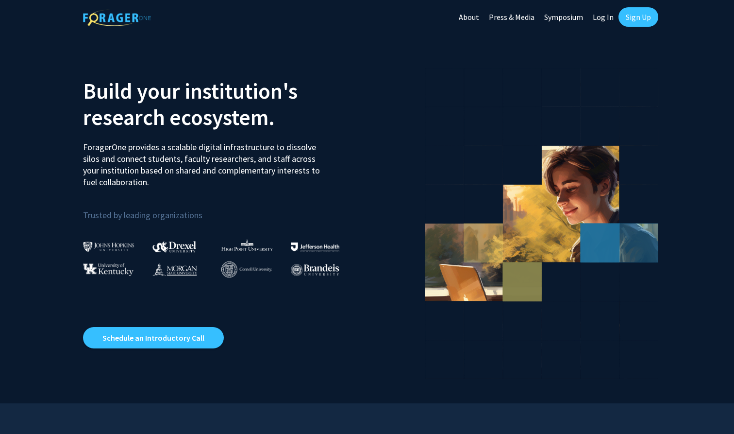
click at [278, 16] on link "Log In" at bounding box center [603, 17] width 31 height 34
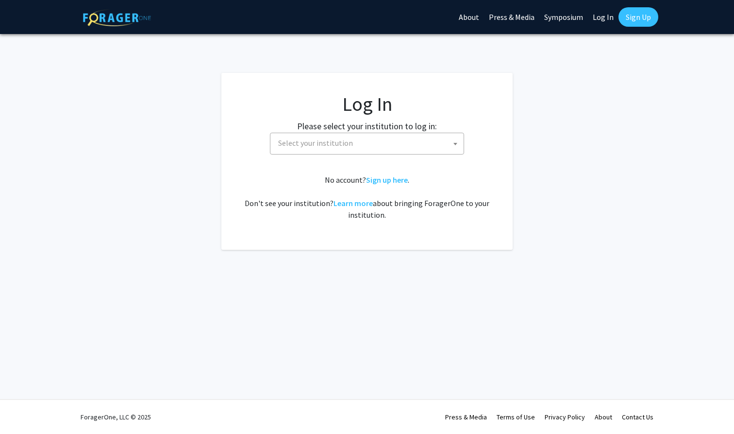
click at [278, 154] on fg-card-body "Log In Please select your institution to log in: Baylor University Brandeis Uni…" at bounding box center [367, 161] width 253 height 138
click at [278, 143] on span "Select your institution" at bounding box center [315, 143] width 75 height 10
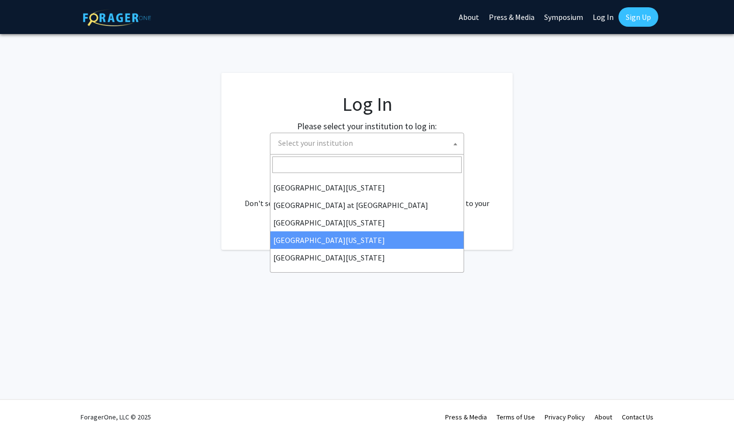
select select "31"
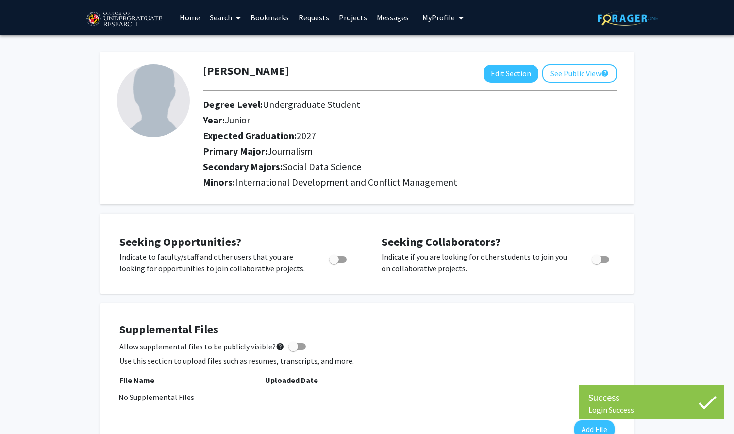
click at [266, 19] on link "Bookmarks" at bounding box center [270, 17] width 48 height 34
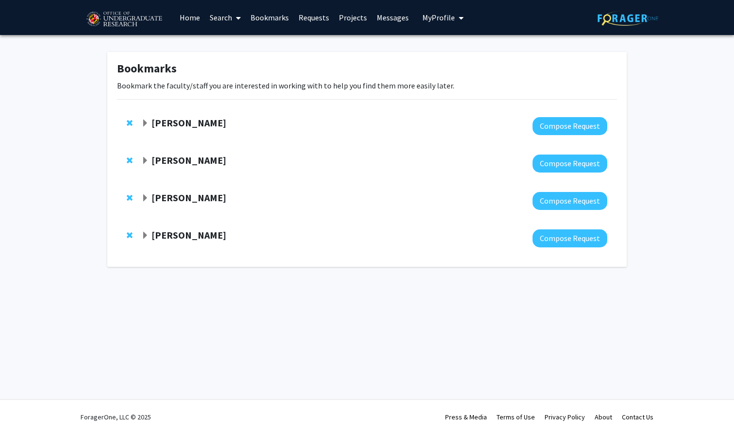
click at [146, 124] on span "Expand Ronald Yaros Bookmark" at bounding box center [145, 123] width 8 height 8
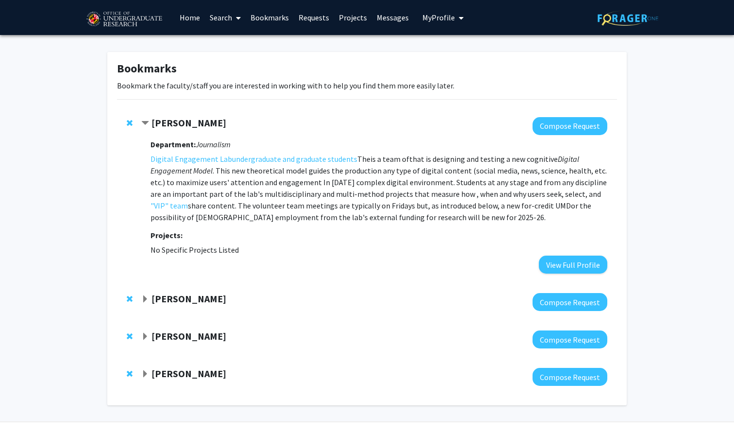
click at [145, 299] on span "Expand Steve Sin Bookmark" at bounding box center [145, 299] width 8 height 8
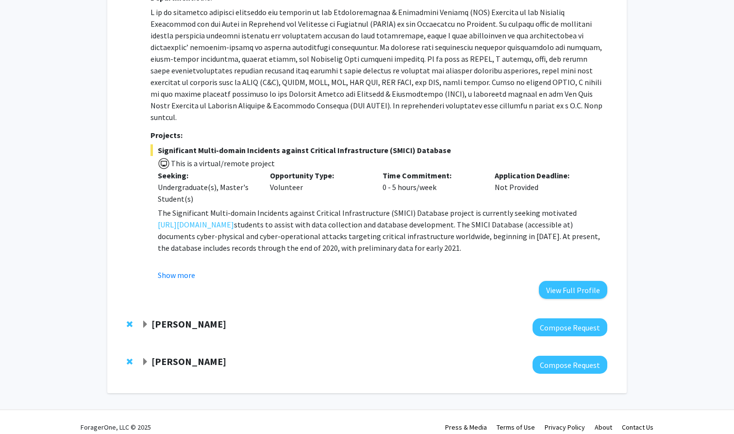
scroll to position [322, 0]
click at [147, 321] on span "Expand Dong Liang Bookmark" at bounding box center [145, 325] width 8 height 8
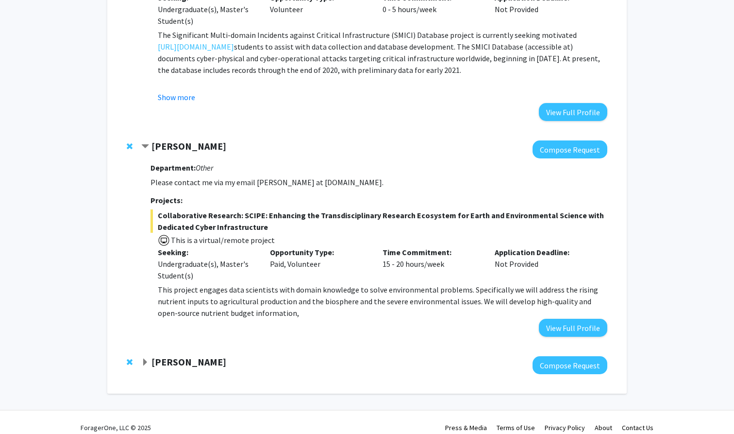
scroll to position [500, 0]
click at [152, 356] on strong "[PERSON_NAME]" at bounding box center [189, 362] width 75 height 12
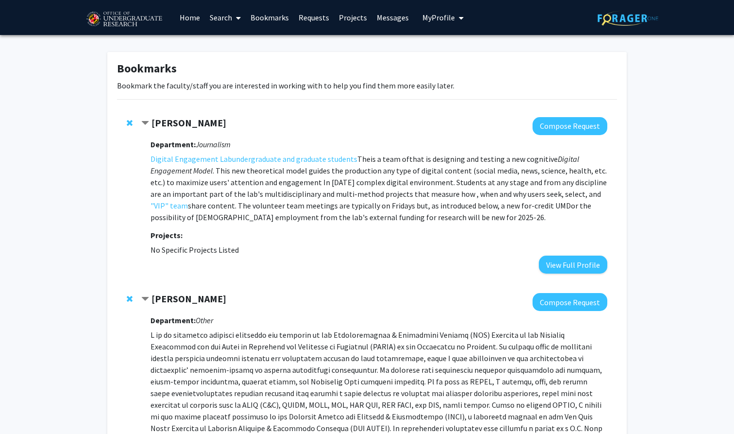
scroll to position [0, 0]
click at [245, 162] on link "undergraduate and graduate students" at bounding box center [294, 159] width 125 height 12
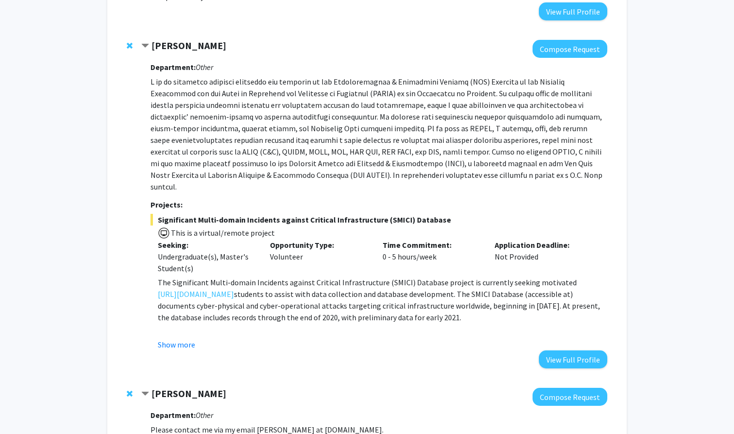
scroll to position [261, 0]
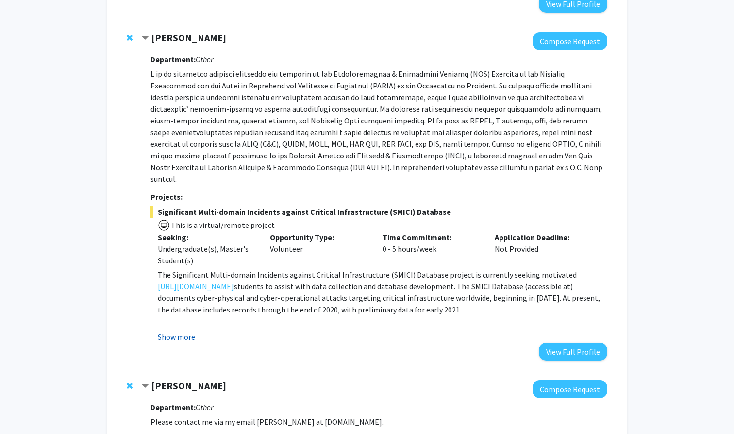
click at [184, 331] on button "Show more" at bounding box center [176, 337] width 37 height 12
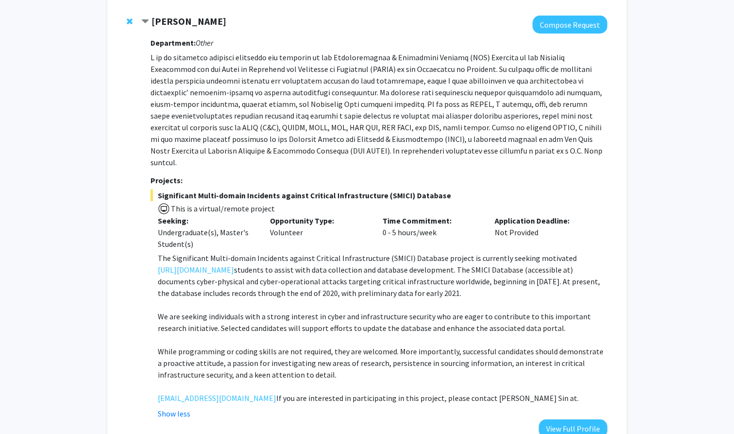
scroll to position [271, 0]
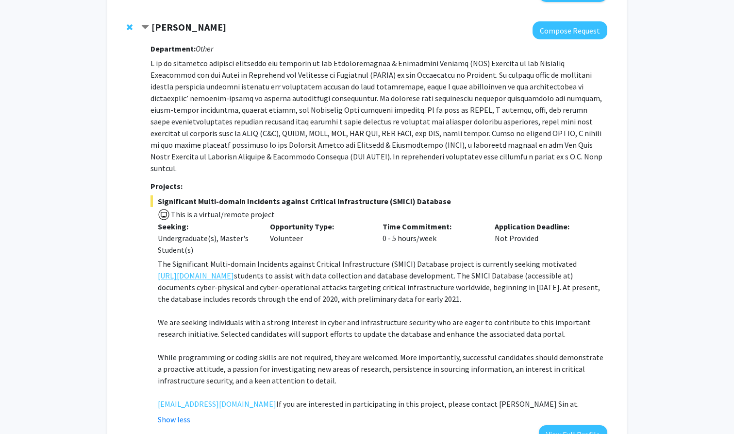
click at [201, 270] on link "[URL][DOMAIN_NAME]" at bounding box center [196, 276] width 76 height 12
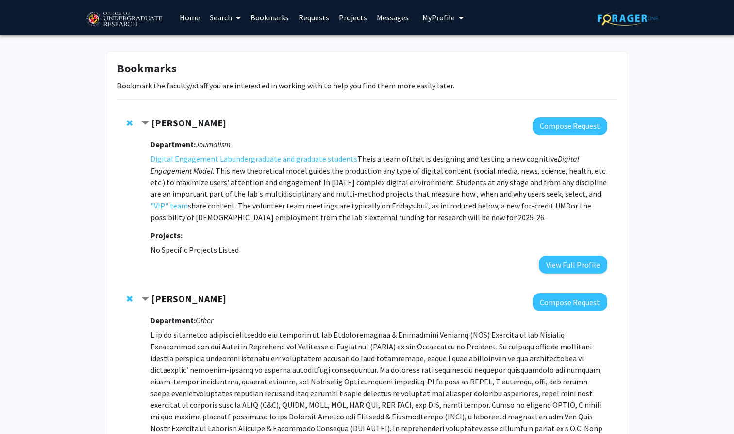
scroll to position [0, 0]
click at [189, 24] on link "Home" at bounding box center [190, 17] width 30 height 34
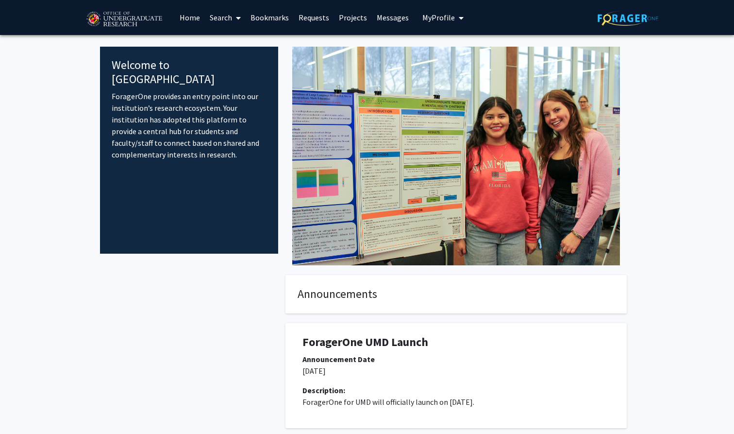
click at [236, 20] on span at bounding box center [236, 18] width 9 height 34
click at [353, 21] on link "Projects" at bounding box center [353, 17] width 38 height 34
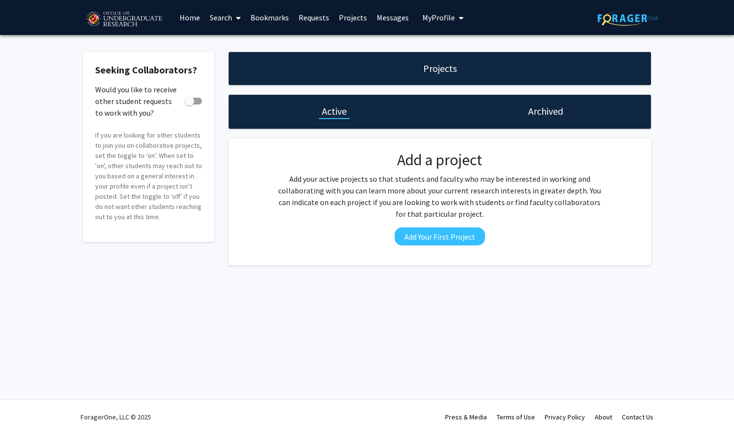
click at [285, 21] on link "Bookmarks" at bounding box center [270, 17] width 48 height 34
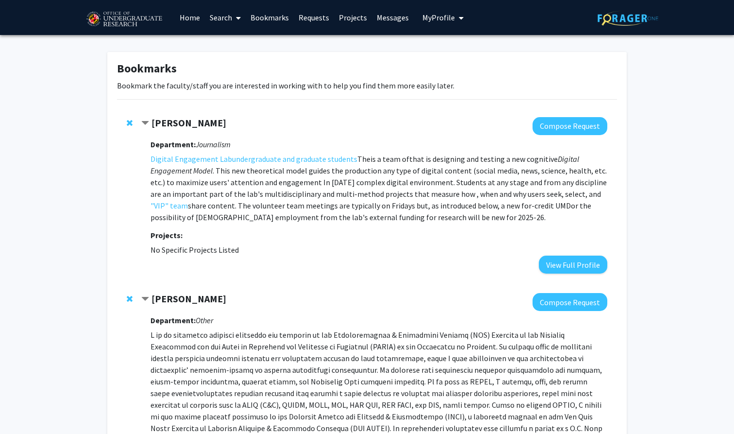
click at [220, 19] on link "Search" at bounding box center [225, 17] width 41 height 34
click at [190, 21] on link "Home" at bounding box center [190, 17] width 30 height 34
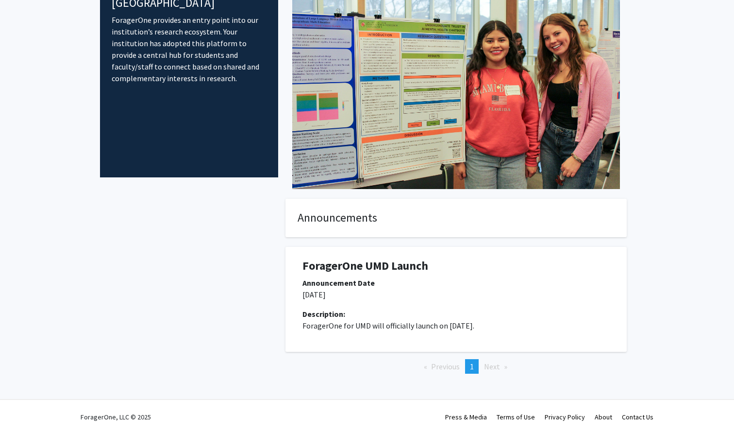
scroll to position [77, 0]
click at [493, 368] on span "Next page" at bounding box center [492, 366] width 16 height 10
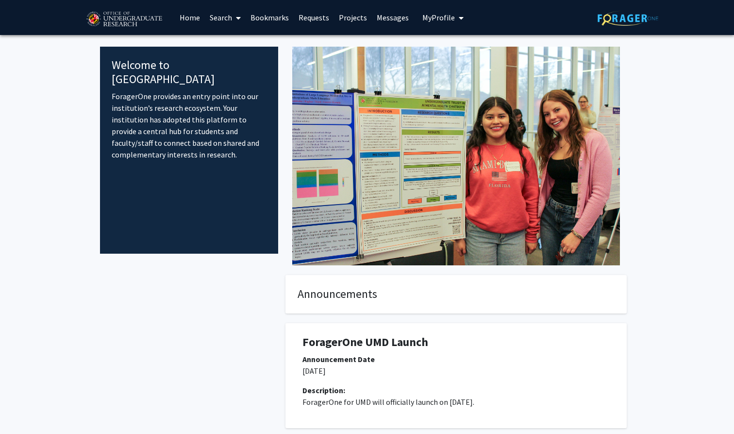
scroll to position [0, 0]
click at [238, 18] on icon at bounding box center [238, 18] width 5 height 8
click at [251, 64] on span "Students" at bounding box center [234, 63] width 59 height 19
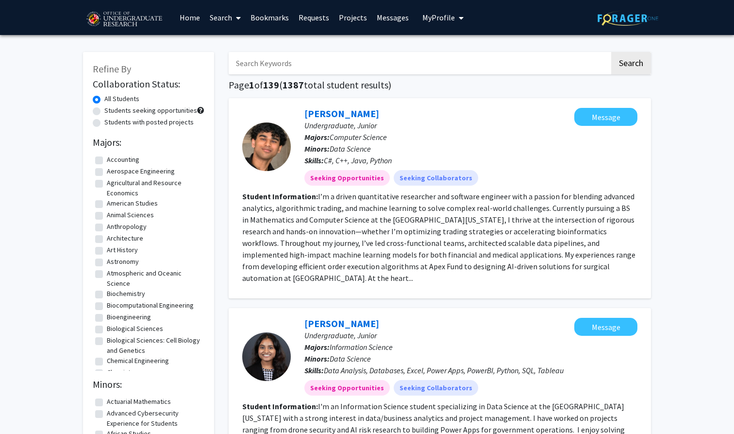
click at [230, 19] on link "Search" at bounding box center [225, 17] width 41 height 34
click at [232, 46] on span "Faculty/Staff" at bounding box center [240, 44] width 71 height 19
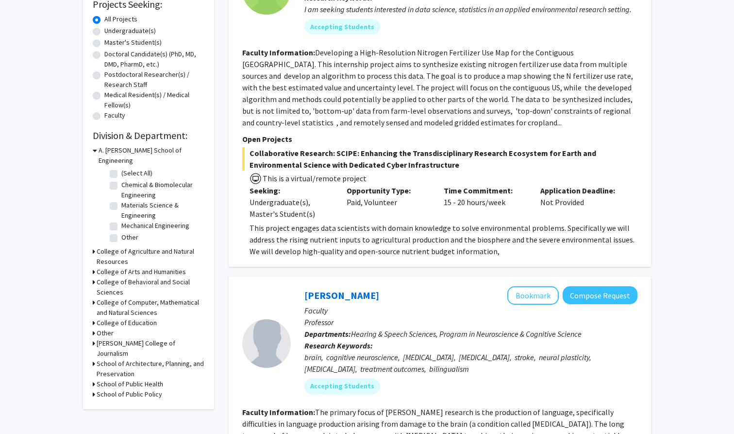
scroll to position [170, 0]
click at [92, 331] on div "Refine By Collaboration Status: Collaboration Status All Faculty/Staff Collabor…" at bounding box center [148, 145] width 131 height 526
click at [98, 337] on h3 "[PERSON_NAME] College of Journalism" at bounding box center [151, 347] width 108 height 20
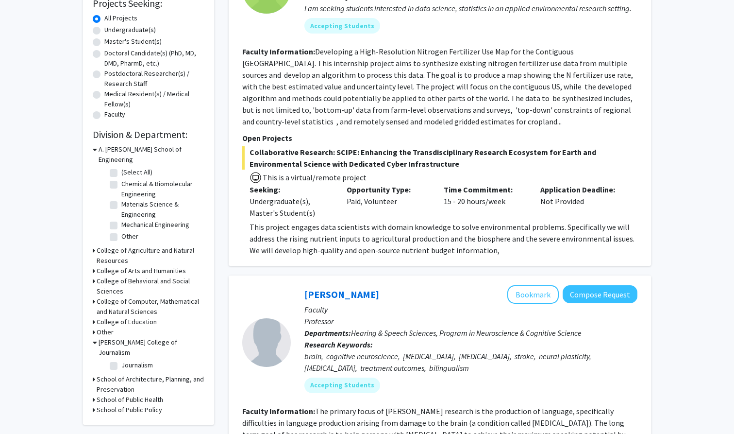
click at [121, 360] on label "Journalism" at bounding box center [137, 365] width 32 height 10
click at [121, 360] on input "Journalism" at bounding box center [124, 363] width 6 height 6
checkbox input "true"
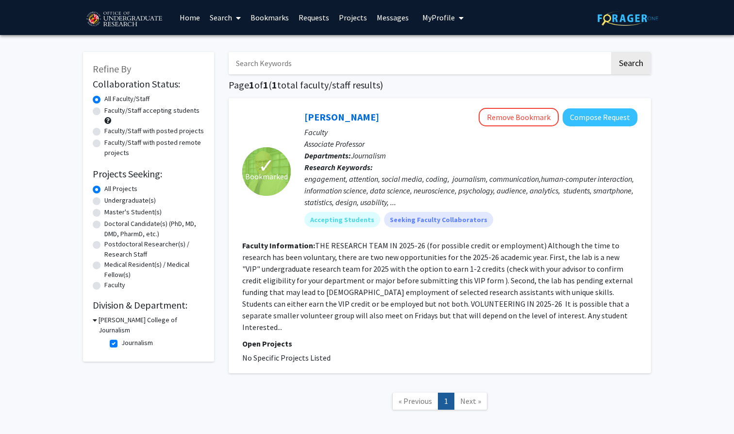
click at [99, 320] on h3 "[PERSON_NAME] College of Journalism" at bounding box center [152, 325] width 106 height 20
click at [93, 316] on icon at bounding box center [94, 320] width 2 height 10
click at [121, 338] on label "Journalism" at bounding box center [137, 343] width 32 height 10
click at [121, 338] on input "Journalism" at bounding box center [124, 341] width 6 height 6
checkbox input "false"
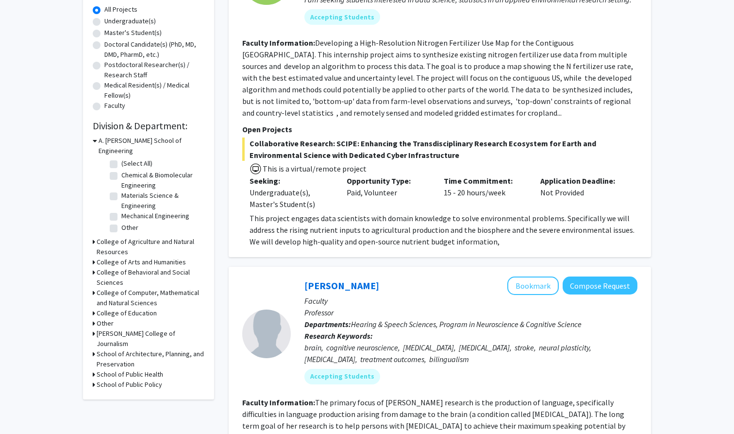
scroll to position [186, 0]
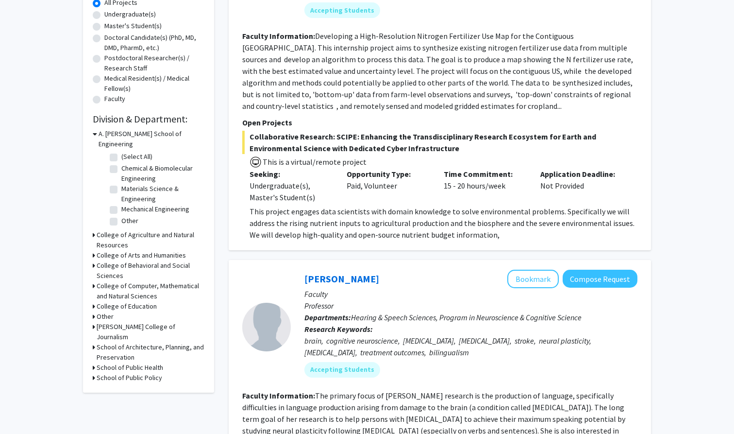
click at [96, 250] on div "College of Arts and Humanities" at bounding box center [149, 255] width 112 height 10
click at [93, 250] on icon at bounding box center [94, 255] width 2 height 10
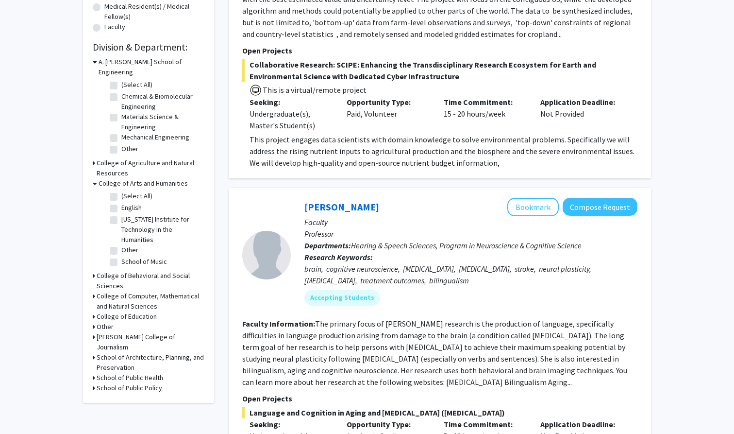
scroll to position [258, 0]
click at [96, 270] on div "College of Behavioral and Social Sciences" at bounding box center [149, 280] width 112 height 20
click at [93, 270] on icon at bounding box center [94, 275] width 2 height 10
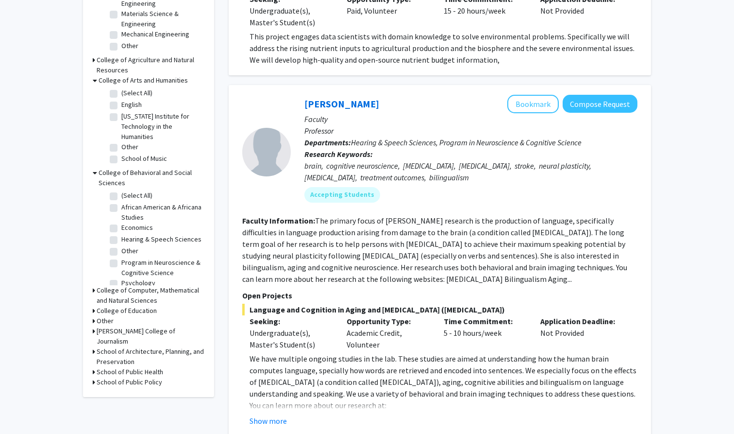
scroll to position [370, 0]
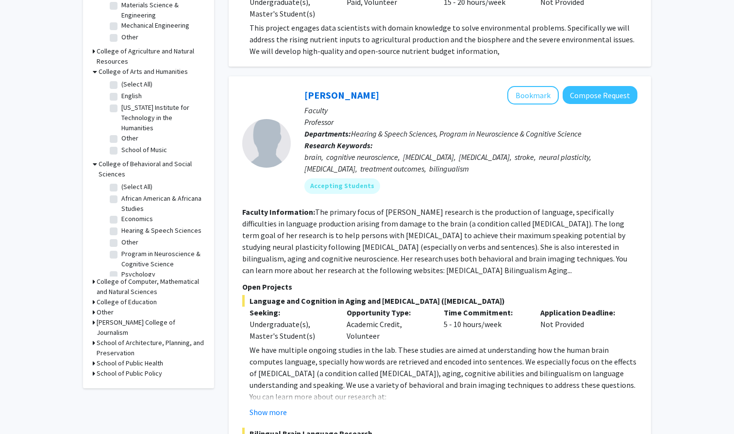
click at [135, 368] on h3 "School of Public Policy" at bounding box center [130, 373] width 66 height 10
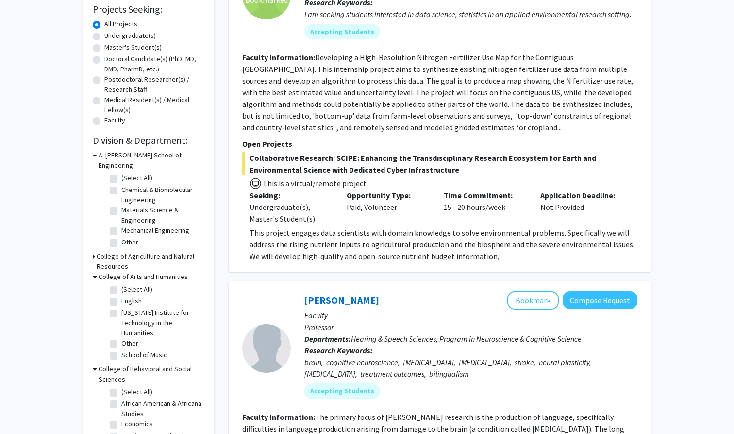
scroll to position [159, 0]
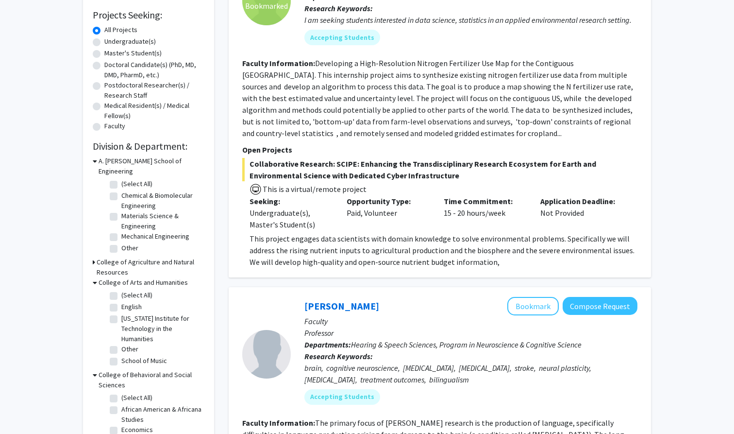
click at [136, 41] on label "Undergraduate(s)" at bounding box center [129, 41] width 51 height 10
click at [111, 41] on input "Undergraduate(s)" at bounding box center [107, 39] width 6 height 6
radio input "true"
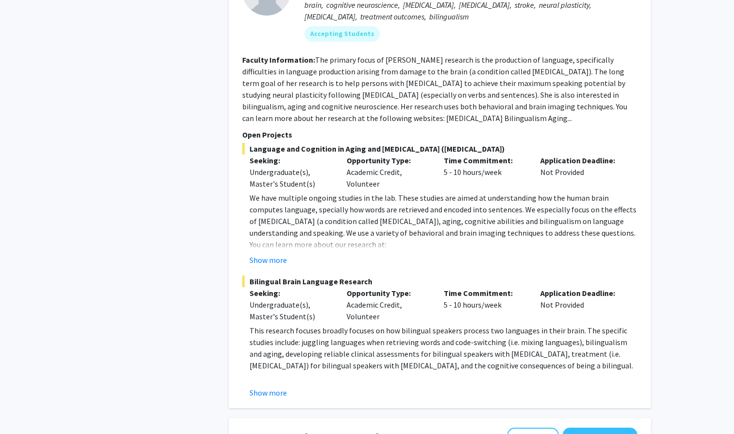
scroll to position [523, 0]
click at [268, 260] on button "Show more" at bounding box center [268, 259] width 37 height 12
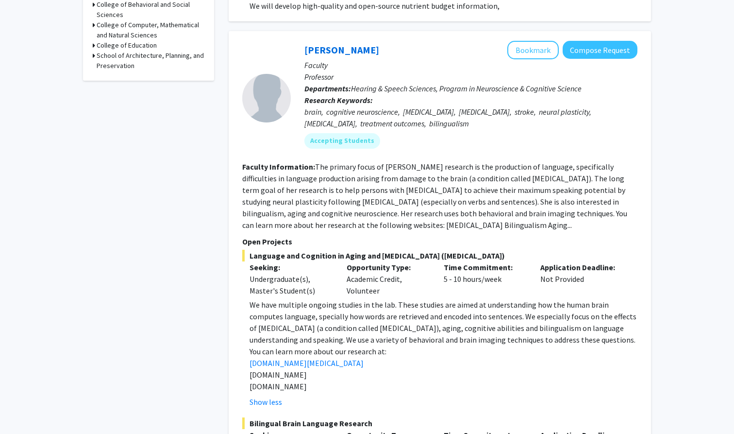
scroll to position [411, 0]
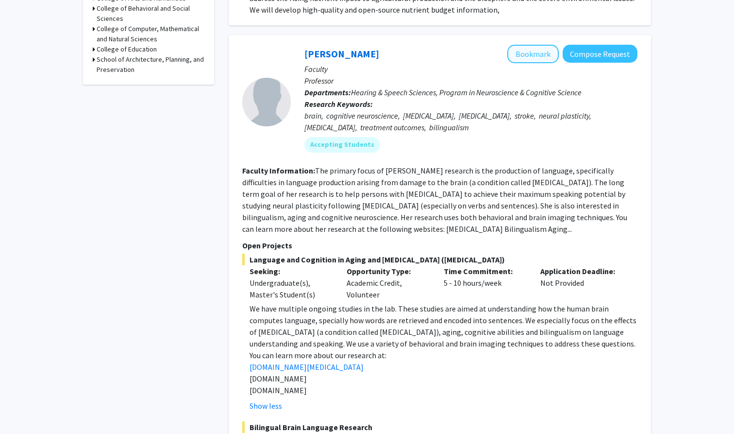
click at [542, 57] on button "Bookmark" at bounding box center [532, 54] width 51 height 18
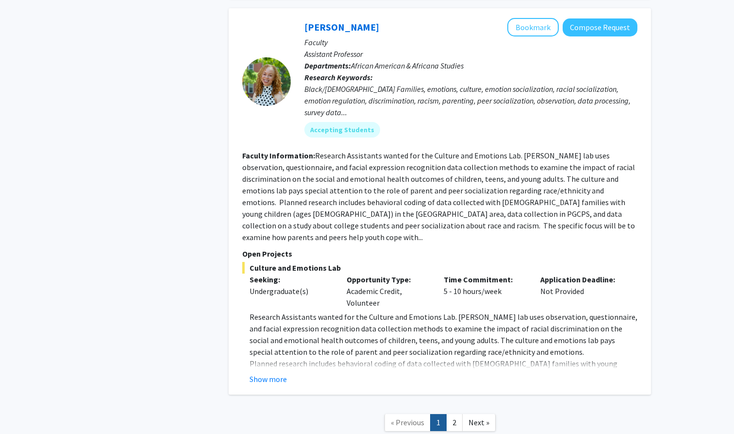
scroll to position [4490, 0]
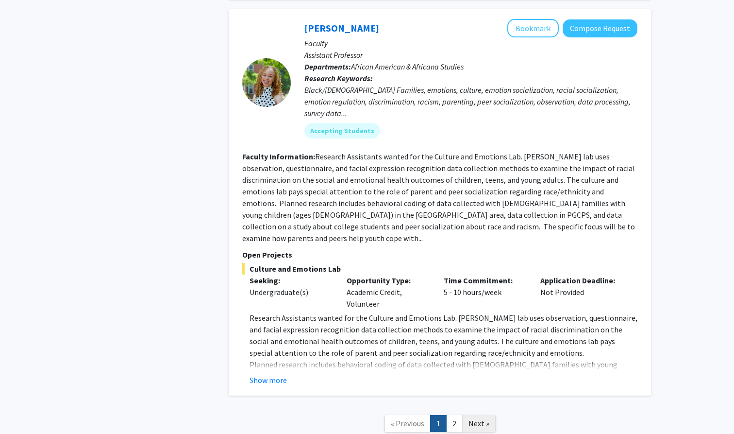
click at [470, 418] on span "Next »" at bounding box center [479, 423] width 21 height 10
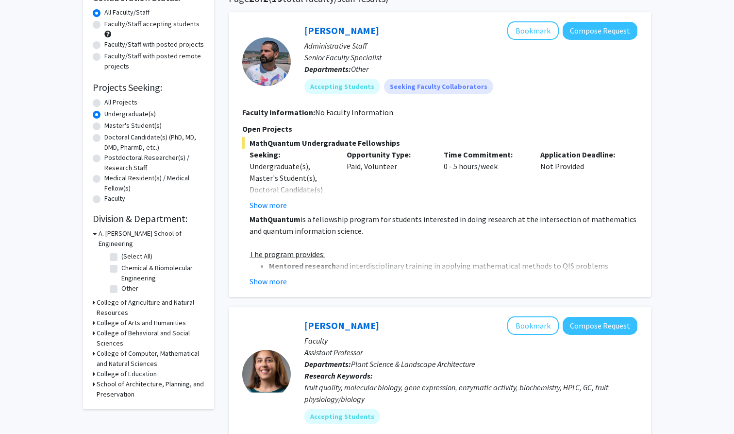
scroll to position [90, 0]
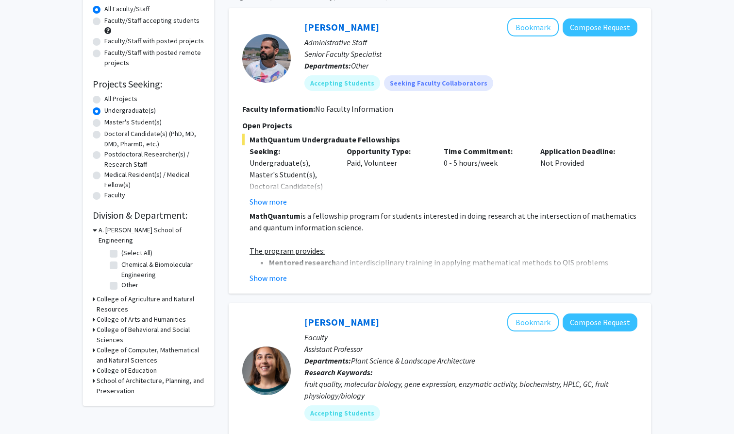
click at [119, 314] on h3 "College of Arts and Humanities" at bounding box center [141, 319] width 89 height 10
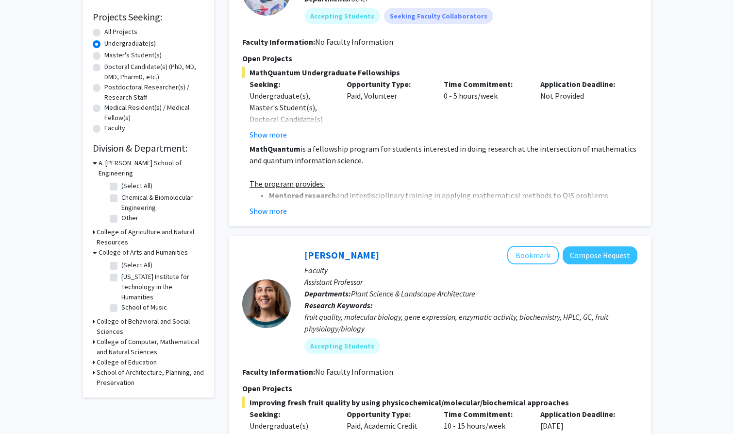
scroll to position [168, 0]
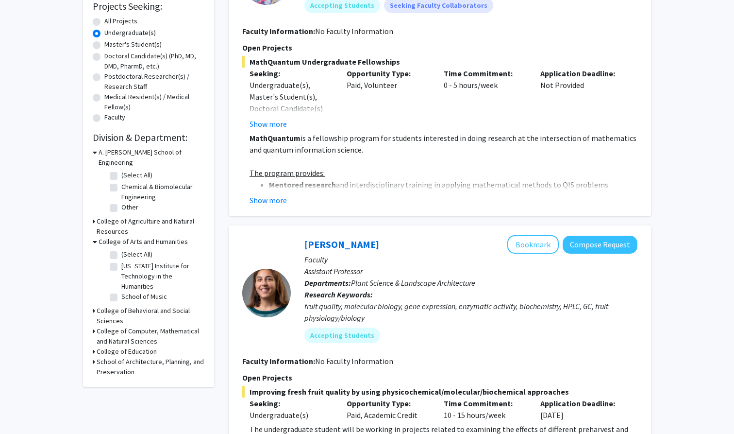
click at [110, 305] on h3 "College of Behavioral and Social Sciences" at bounding box center [151, 315] width 108 height 20
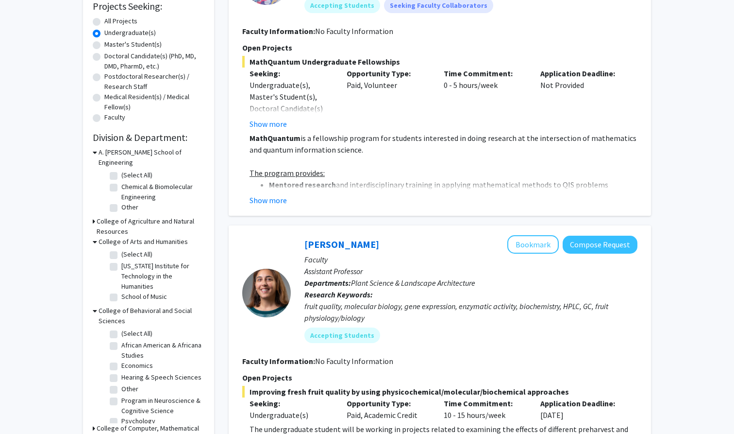
click at [121, 328] on label "(Select All)" at bounding box center [136, 333] width 31 height 10
click at [121, 328] on input "(Select All)" at bounding box center [124, 331] width 6 height 6
checkbox input "true"
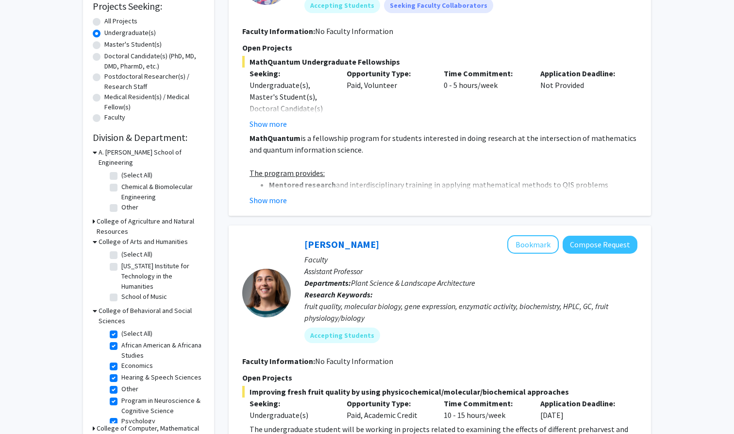
checkbox input "true"
